Goal: Transaction & Acquisition: Purchase product/service

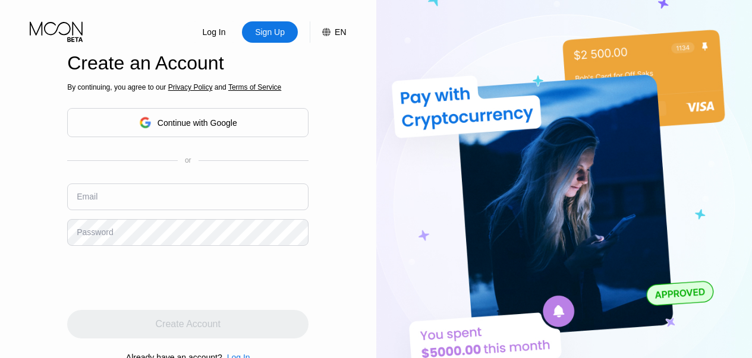
click at [334, 84] on div "Log In Sign Up EN Language English Save Create an Account By continuing, you ag…" at bounding box center [188, 197] width 376 height 394
click at [195, 119] on div "Continue with Google" at bounding box center [198, 123] width 80 height 10
click at [199, 119] on div "Continue with Google" at bounding box center [198, 123] width 80 height 10
click at [173, 124] on div "Continue with Google" at bounding box center [198, 123] width 80 height 10
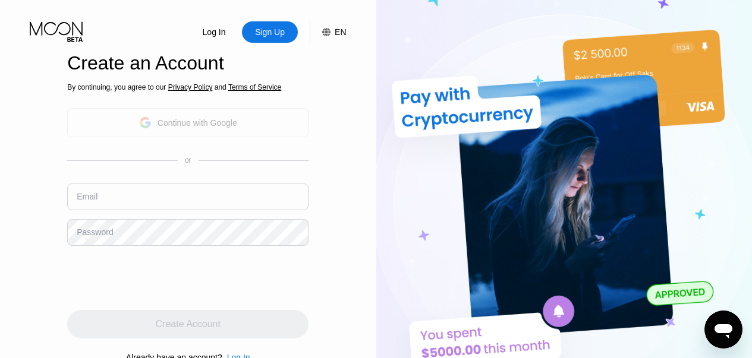
click at [224, 119] on div "Continue with Google" at bounding box center [198, 123] width 80 height 10
click at [235, 119] on div "Continue with Google" at bounding box center [198, 123] width 80 height 10
click at [196, 122] on div "Continue with Google" at bounding box center [198, 123] width 80 height 10
click at [345, 75] on div "Log In Sign Up EN Language Select an item Save Create an Account By continuing,…" at bounding box center [188, 197] width 376 height 394
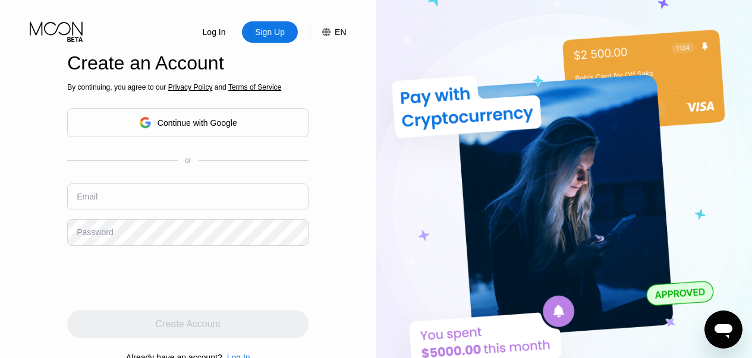
click at [171, 127] on div "Continue with Google" at bounding box center [198, 123] width 80 height 10
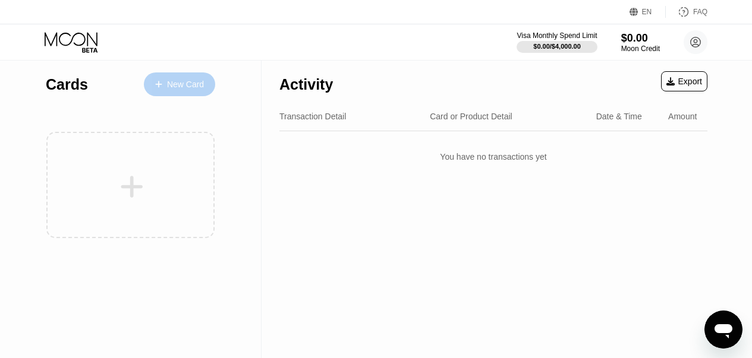
click at [174, 83] on div "New Card" at bounding box center [185, 85] width 37 height 10
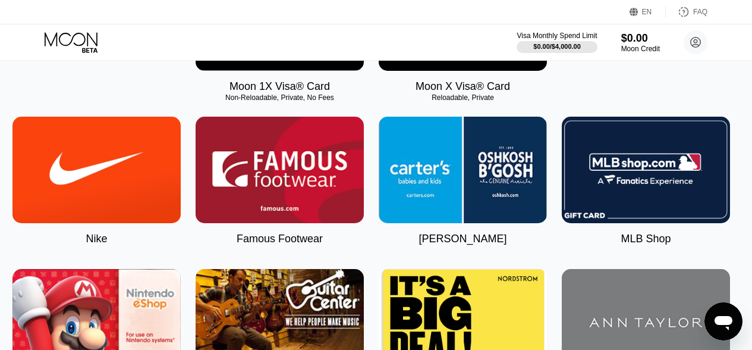
scroll to position [119, 5]
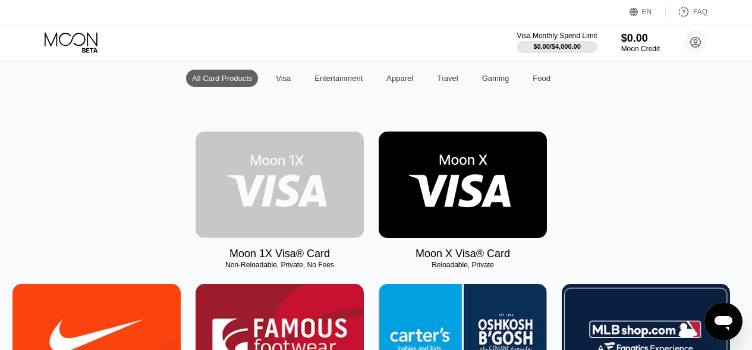
click at [301, 212] on img at bounding box center [280, 184] width 168 height 106
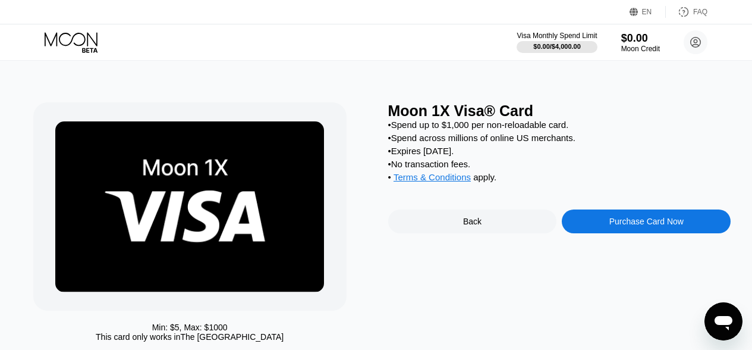
click at [640, 226] on div "Purchase Card Now" at bounding box center [646, 221] width 74 height 10
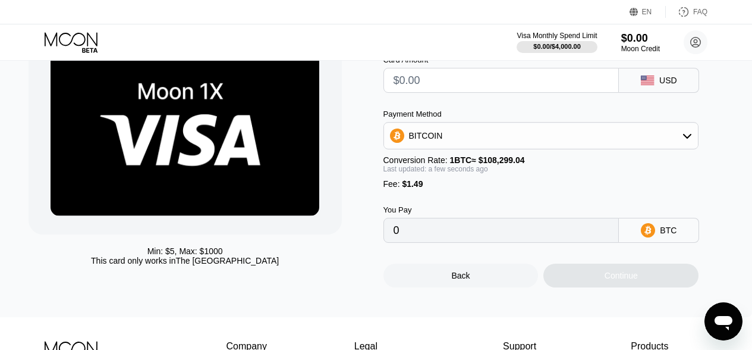
scroll to position [0, 5]
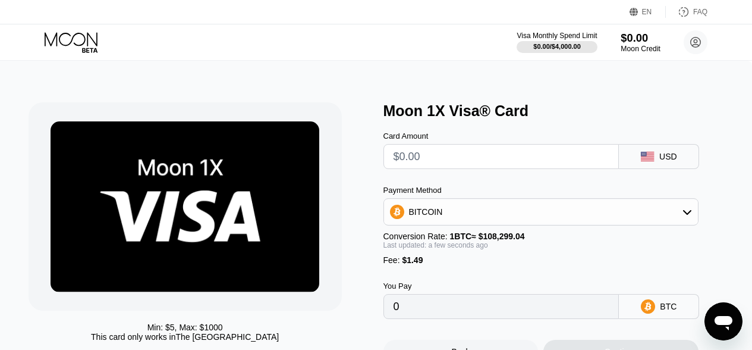
click at [638, 46] on div "Moon Credit" at bounding box center [641, 49] width 40 height 8
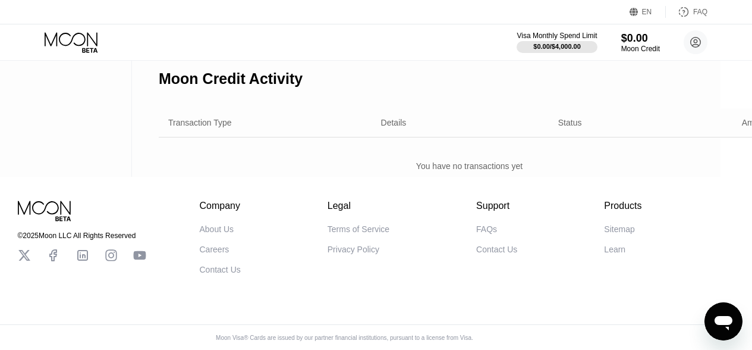
scroll to position [0, 32]
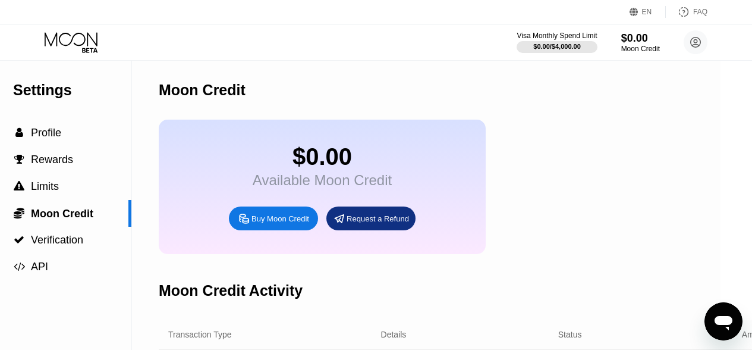
click at [263, 224] on div "Buy Moon Credit" at bounding box center [280, 218] width 58 height 10
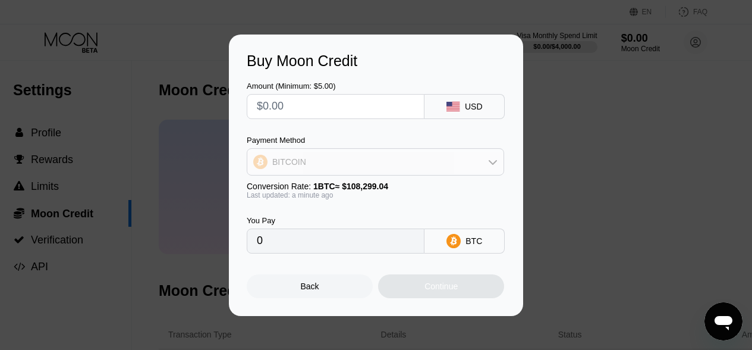
click at [441, 161] on div "BITCOIN" at bounding box center [375, 162] width 256 height 24
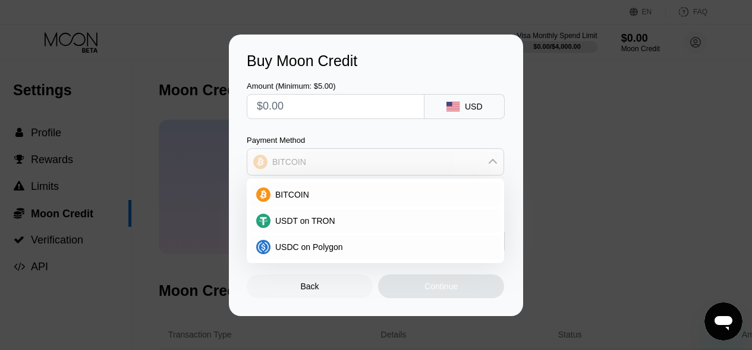
click at [441, 161] on div "BITCOIN" at bounding box center [375, 162] width 256 height 24
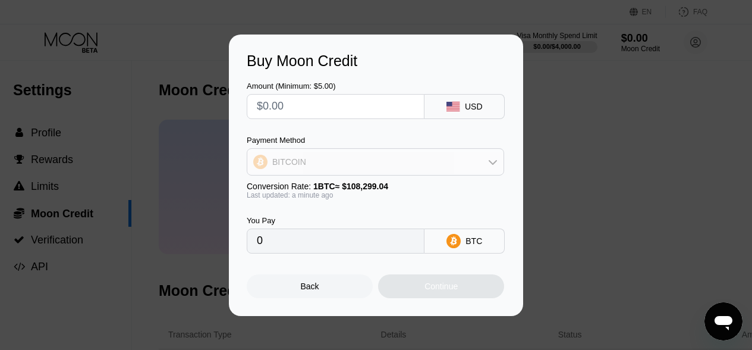
click at [441, 161] on div "BITCOIN" at bounding box center [375, 162] width 256 height 24
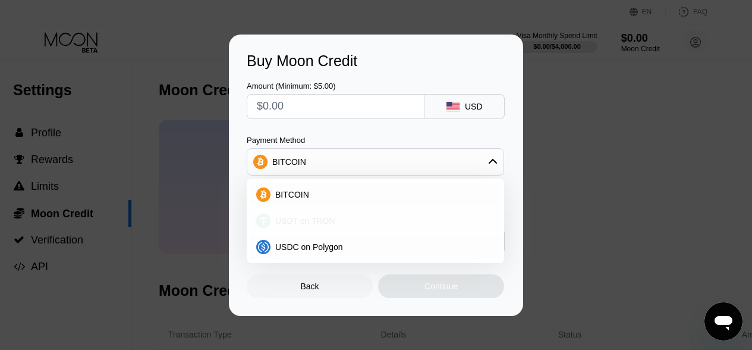
click at [367, 224] on div "USDT on TRON" at bounding box center [382, 221] width 224 height 10
type input "0.00"
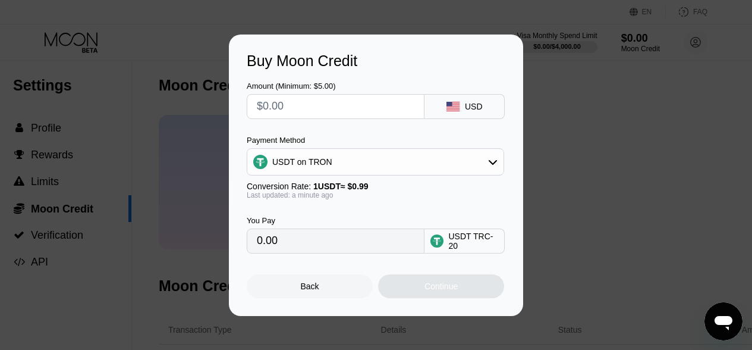
scroll to position [4, 32]
click at [533, 159] on div "Buy Moon Credit Amount (Minimum: $5.00) USD Payment Method USDT on TRON Convers…" at bounding box center [376, 174] width 752 height 281
click at [309, 284] on div "Back" at bounding box center [310, 286] width 18 height 10
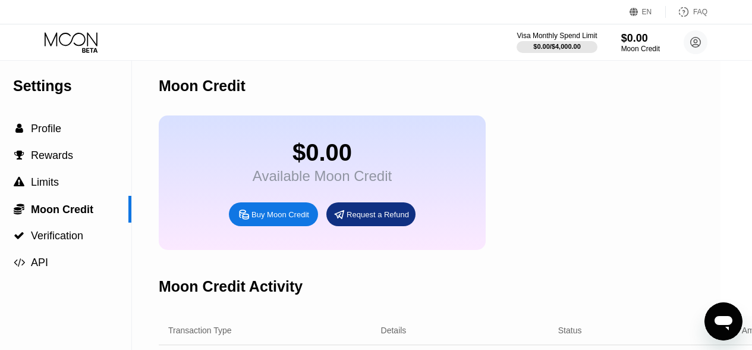
scroll to position [4, 0]
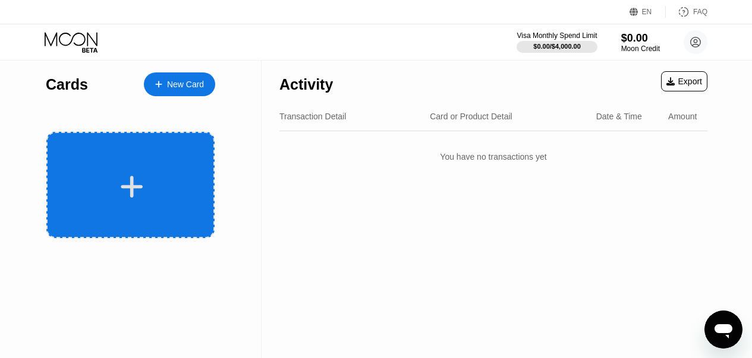
click at [137, 182] on icon at bounding box center [131, 187] width 23 height 27
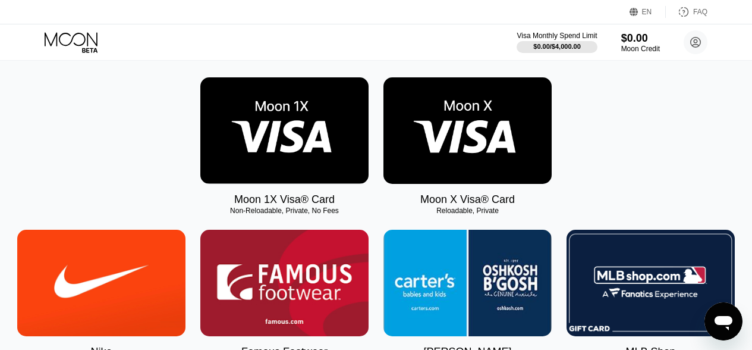
scroll to position [174, 0]
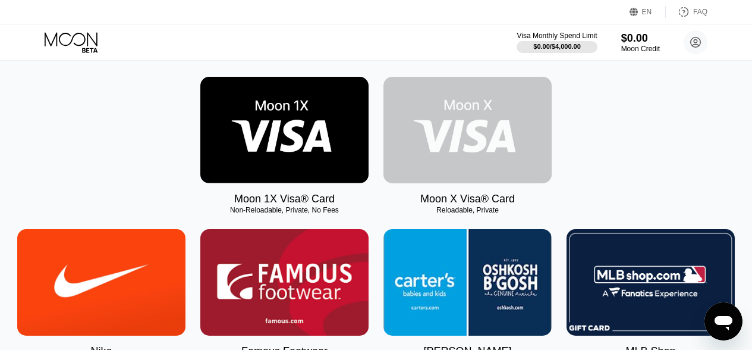
click at [464, 136] on img at bounding box center [467, 130] width 168 height 106
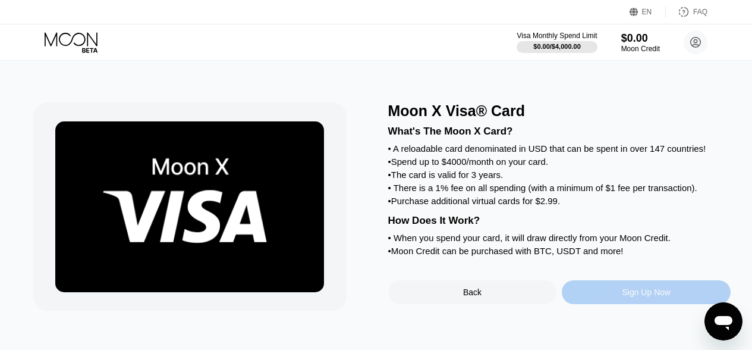
click at [656, 297] on div "Sign Up Now" at bounding box center [646, 292] width 49 height 10
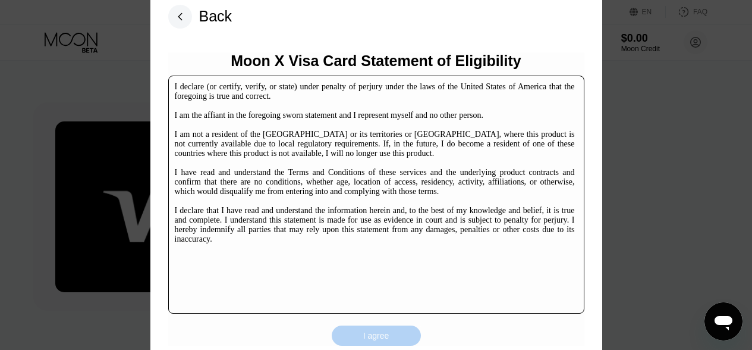
click at [373, 333] on div "I agree" at bounding box center [376, 335] width 26 height 11
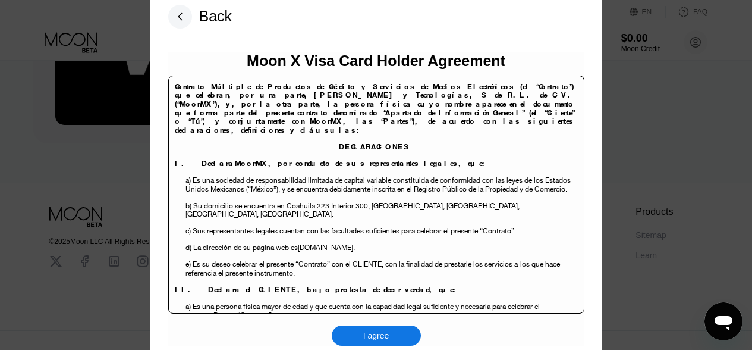
scroll to position [183, 1]
click at [393, 330] on div "I agree" at bounding box center [376, 335] width 89 height 20
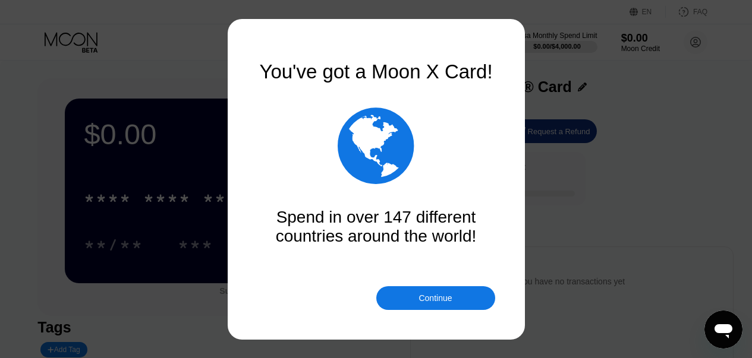
click at [455, 295] on div "Continue" at bounding box center [435, 299] width 119 height 24
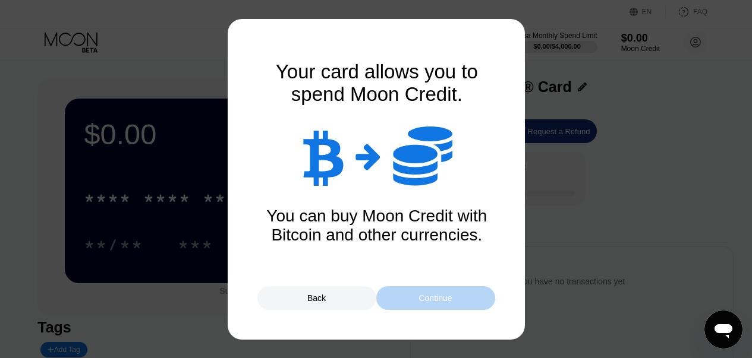
click at [455, 295] on div "Continue" at bounding box center [435, 299] width 119 height 24
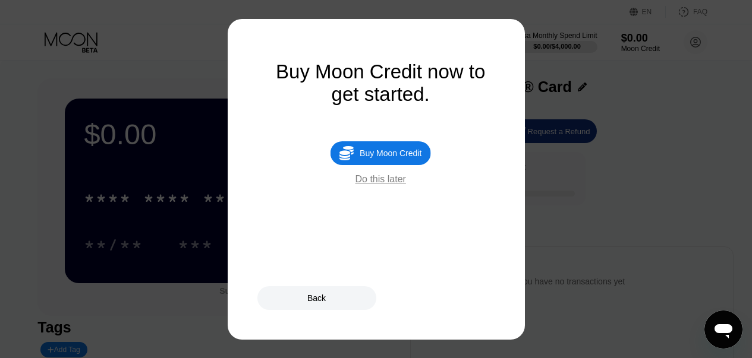
click at [455, 295] on div "Back" at bounding box center [376, 299] width 238 height 24
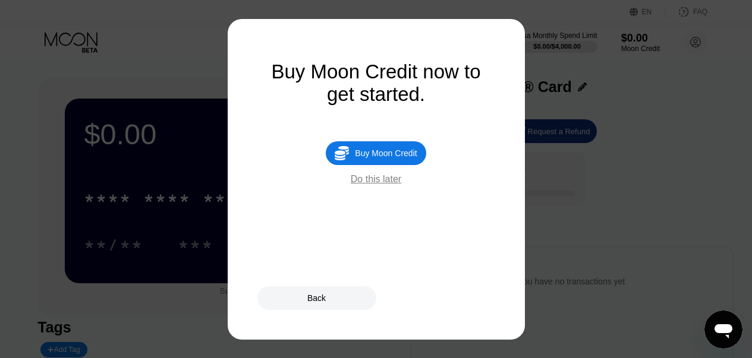
click at [381, 185] on div "Do this later" at bounding box center [376, 179] width 51 height 11
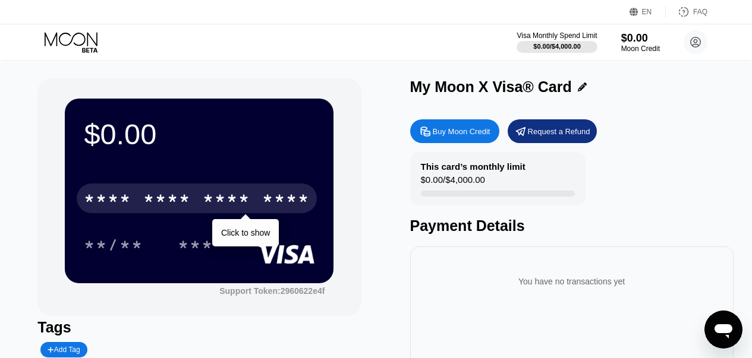
click at [271, 194] on div "****" at bounding box center [286, 200] width 48 height 19
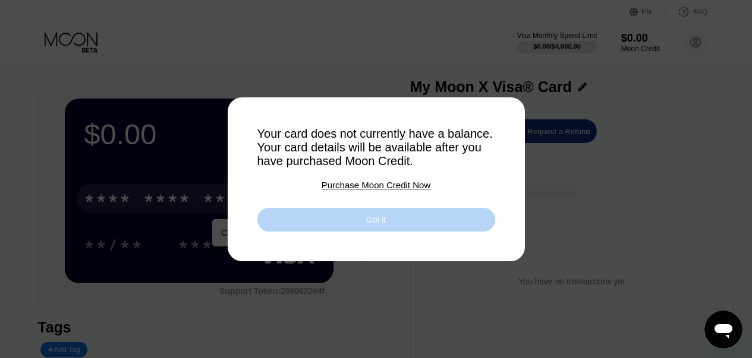
click at [335, 221] on div "Got it" at bounding box center [376, 220] width 238 height 24
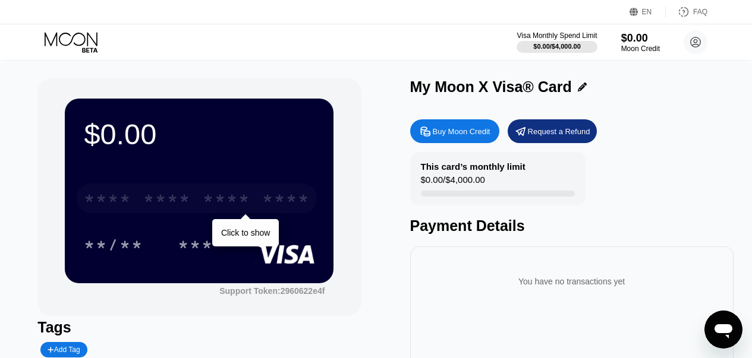
click at [244, 204] on div "* * * *" at bounding box center [227, 200] width 48 height 19
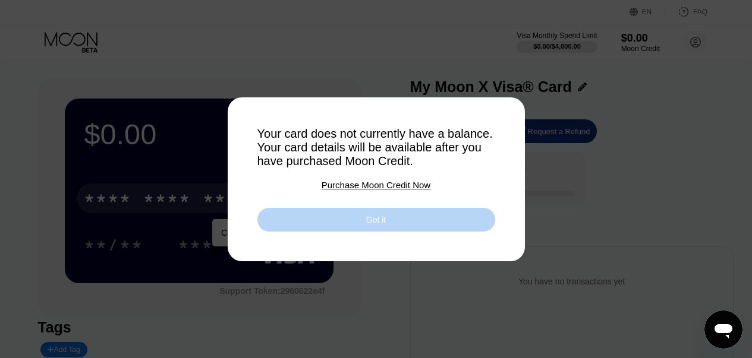
click at [382, 225] on div "Got it" at bounding box center [376, 220] width 20 height 11
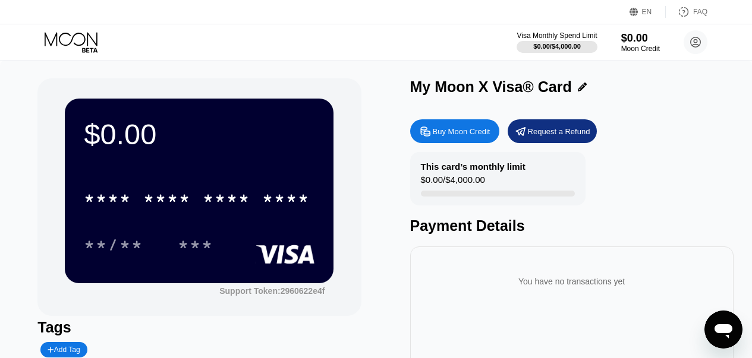
click at [240, 236] on div "**/** ***" at bounding box center [199, 245] width 231 height 30
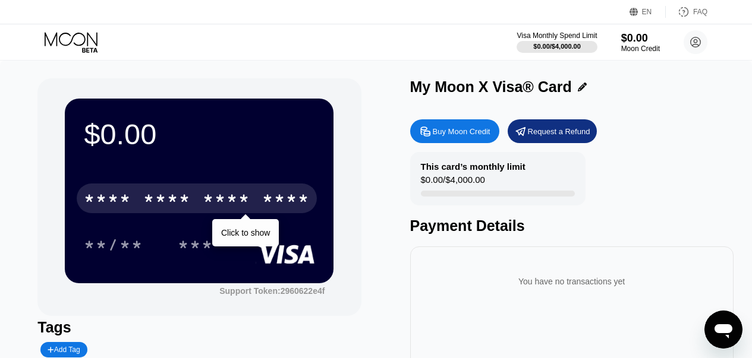
click at [235, 207] on div "* * * *" at bounding box center [227, 200] width 48 height 19
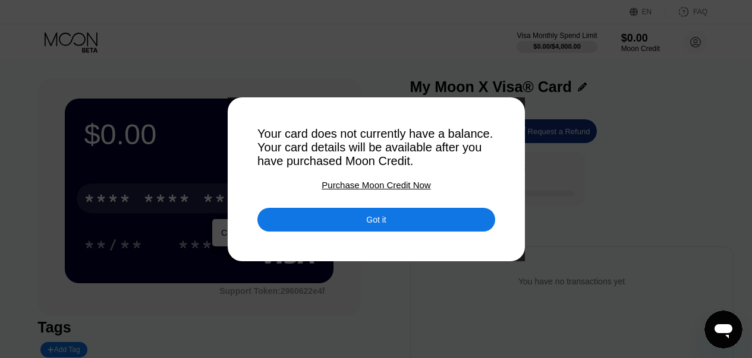
click at [345, 190] on div "Purchase Moon Credit Now" at bounding box center [376, 185] width 109 height 10
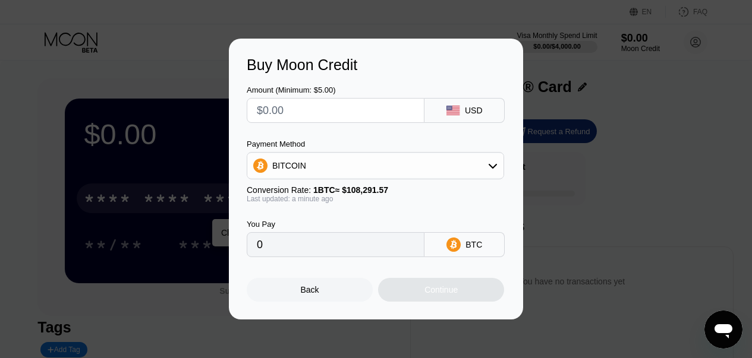
click at [304, 288] on div "Back" at bounding box center [310, 290] width 126 height 24
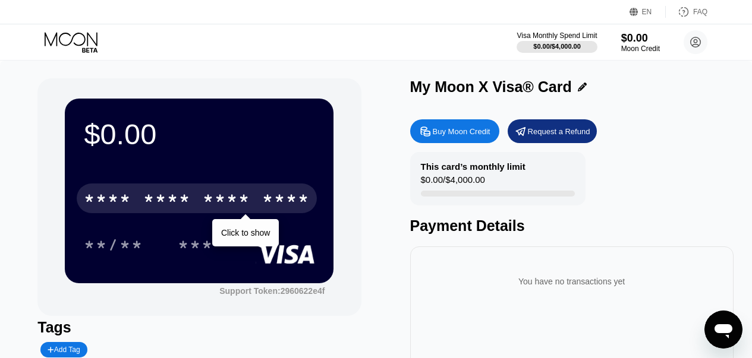
click at [259, 234] on div "**/** ***" at bounding box center [199, 245] width 231 height 30
click at [229, 201] on div "* * * *" at bounding box center [227, 200] width 48 height 19
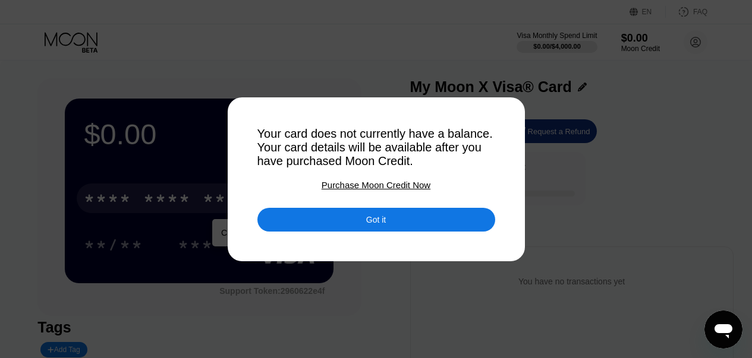
click at [296, 0] on div at bounding box center [380, 179] width 761 height 358
click at [314, 55] on div at bounding box center [380, 179] width 761 height 358
click at [342, 238] on div at bounding box center [380, 179] width 761 height 358
click at [344, 229] on div "Got it" at bounding box center [376, 220] width 238 height 24
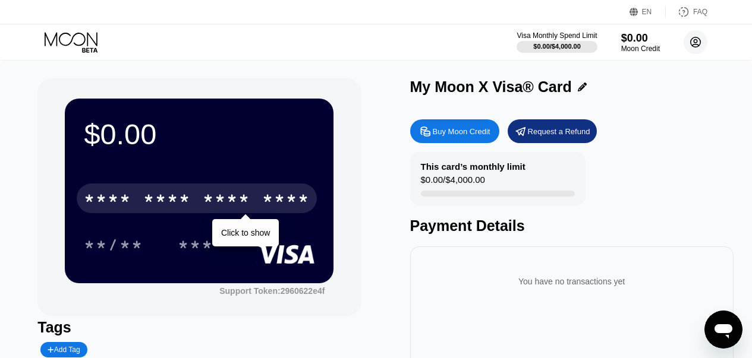
click at [693, 44] on circle at bounding box center [696, 42] width 24 height 24
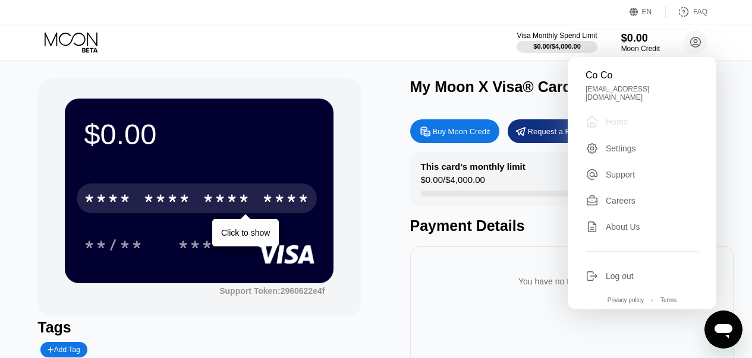
click at [625, 117] on div "Home" at bounding box center [617, 122] width 22 height 10
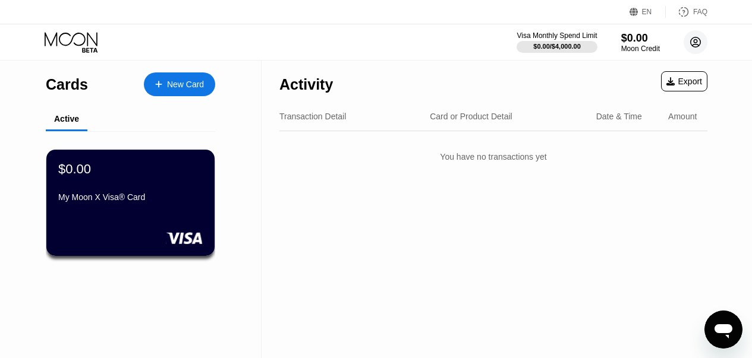
click at [697, 39] on circle at bounding box center [696, 42] width 24 height 24
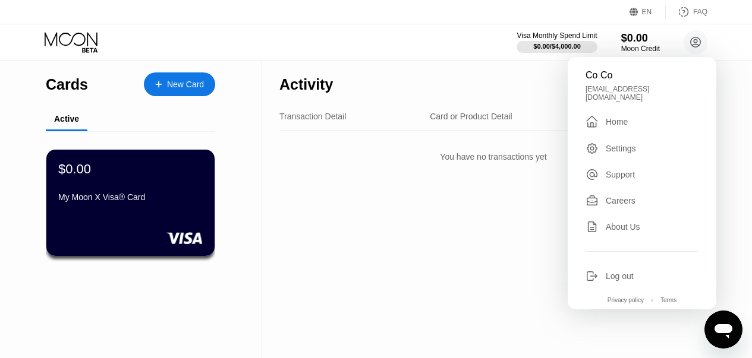
click at [613, 117] on div "Home" at bounding box center [617, 122] width 22 height 10
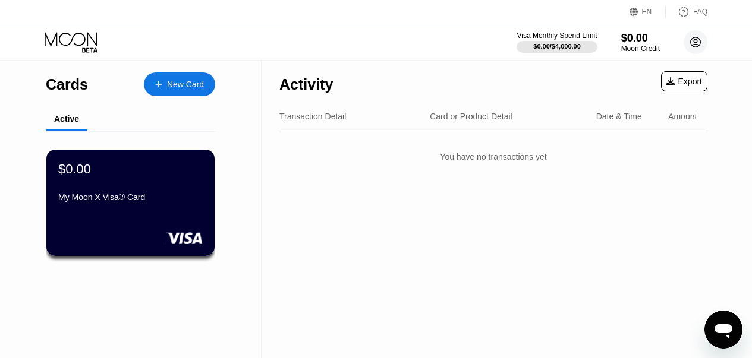
click at [691, 49] on circle at bounding box center [696, 42] width 24 height 24
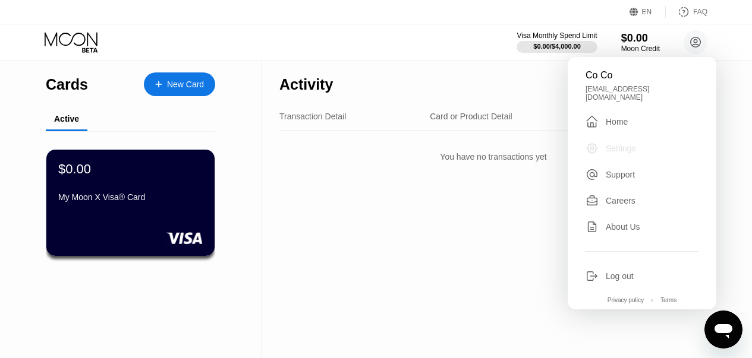
click at [618, 144] on div "Settings" at bounding box center [621, 149] width 30 height 10
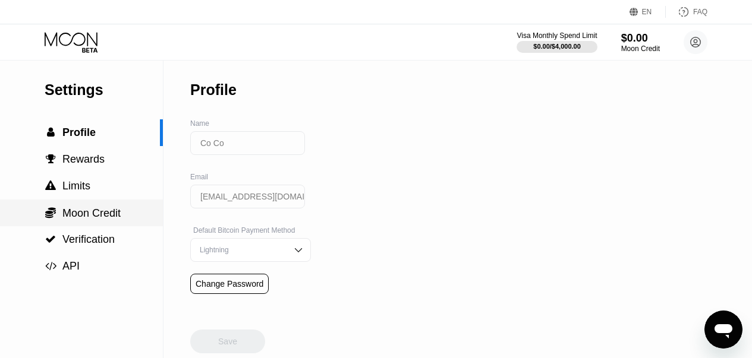
click at [87, 212] on span "Moon Credit" at bounding box center [91, 213] width 58 height 12
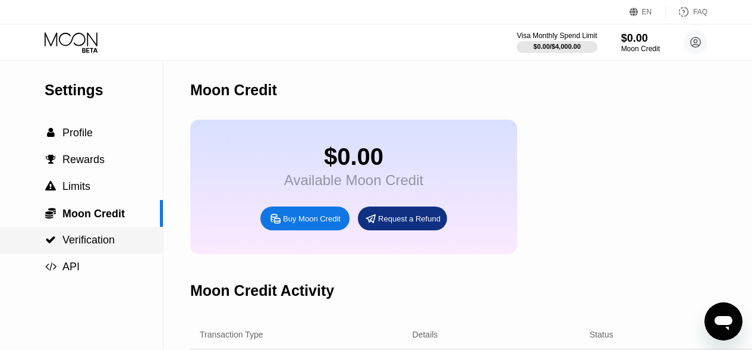
click at [74, 244] on span "Verification" at bounding box center [88, 240] width 52 height 12
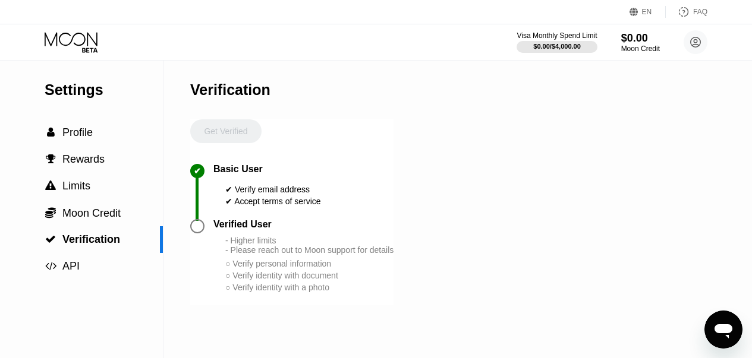
click at [232, 136] on div "Get Verified" at bounding box center [225, 141] width 71 height 45
click at [93, 243] on span "Verification" at bounding box center [91, 240] width 58 height 12
click at [198, 232] on div at bounding box center [197, 226] width 14 height 14
click at [93, 215] on span "Moon Credit" at bounding box center [91, 213] width 58 height 12
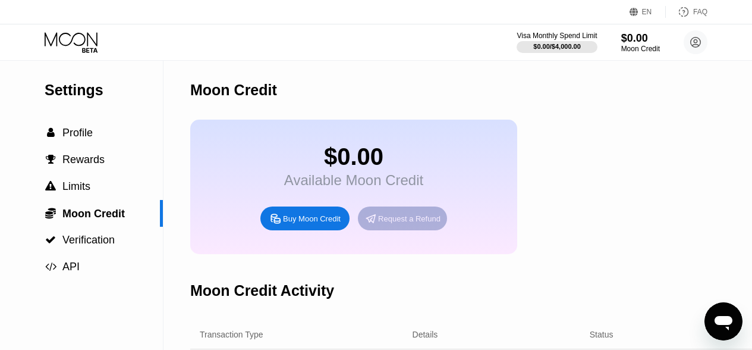
click at [436, 224] on div "Request a Refund" at bounding box center [409, 218] width 62 height 10
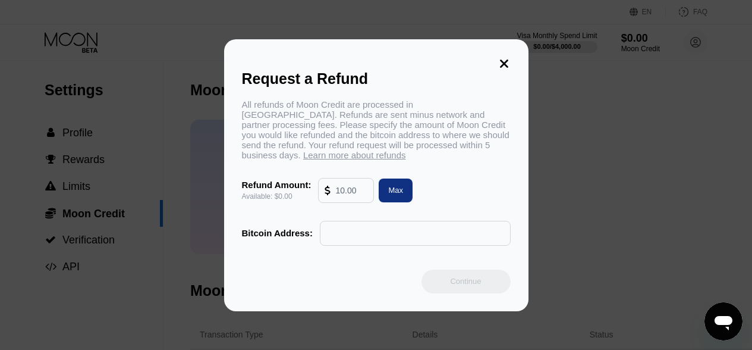
click at [502, 60] on icon at bounding box center [504, 63] width 8 height 8
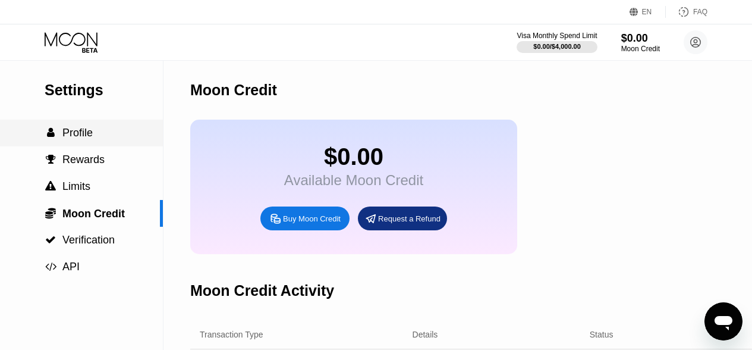
click at [56, 143] on div " Profile" at bounding box center [81, 132] width 163 height 27
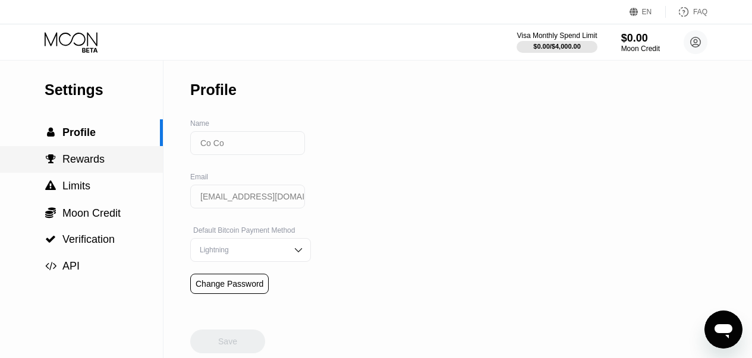
click at [85, 165] on span "Rewards" at bounding box center [83, 159] width 42 height 12
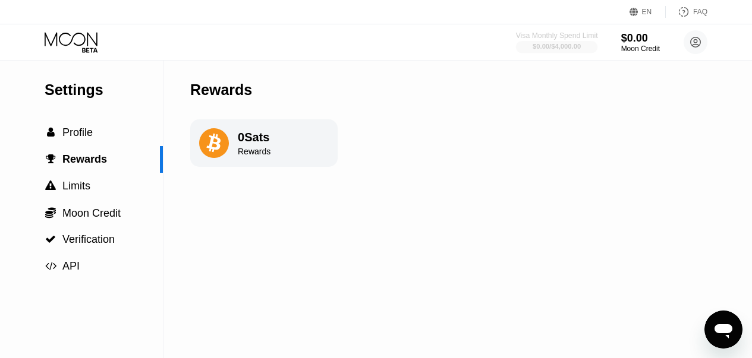
click at [574, 40] on div "$0.00 / $4,000.00" at bounding box center [557, 46] width 82 height 13
